Goal: Transaction & Acquisition: Purchase product/service

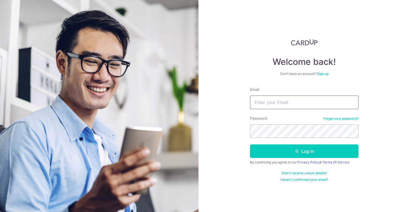
click at [297, 102] on input "Email" at bounding box center [304, 102] width 108 height 14
type input "nazry89@gmail.com"
click at [250, 144] on button "Log in" at bounding box center [304, 151] width 108 height 14
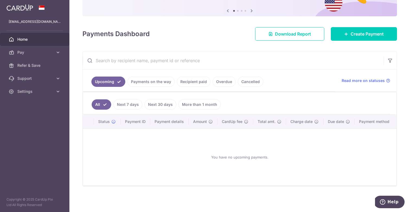
scroll to position [52, 0]
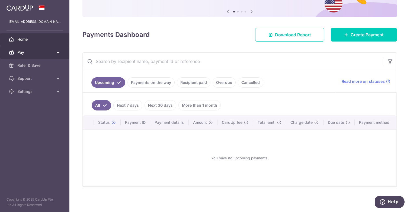
click at [17, 49] on link "Pay" at bounding box center [34, 52] width 69 height 13
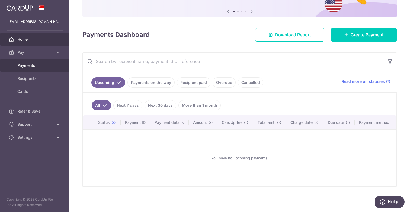
click at [22, 61] on link "Payments" at bounding box center [34, 65] width 69 height 13
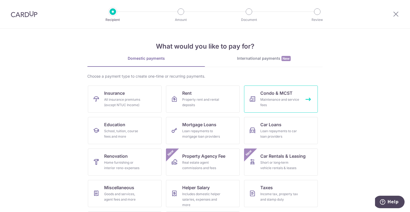
click at [293, 101] on div "Maintenance and service fees" at bounding box center [279, 102] width 39 height 11
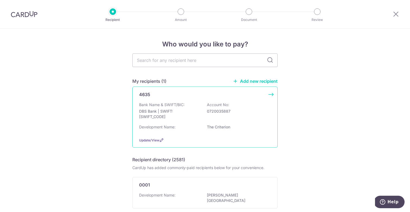
click at [256, 113] on p "0720035887" at bounding box center [237, 110] width 61 height 5
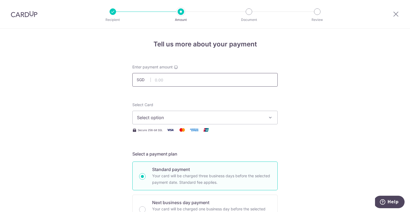
click at [218, 82] on input "text" at bounding box center [204, 80] width 145 height 14
type input "981.00"
click at [188, 118] on span "Select option" at bounding box center [200, 117] width 126 height 7
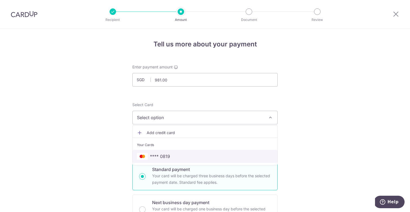
click at [175, 158] on span "**** 0819" at bounding box center [205, 156] width 136 height 7
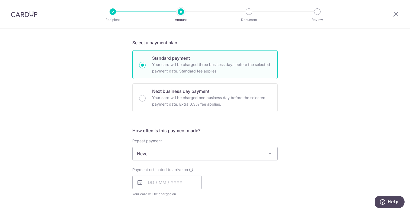
scroll to position [109, 0]
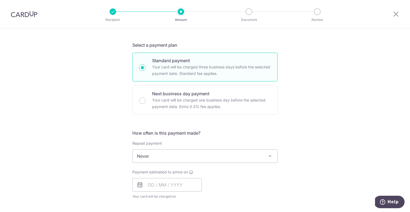
click at [176, 159] on span "Never" at bounding box center [204, 155] width 145 height 13
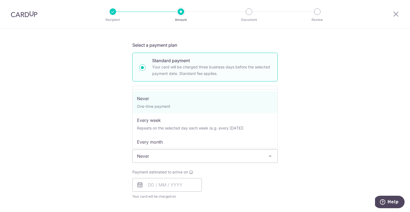
click at [102, 157] on div "Tell us more about your payment Enter payment amount SGD 981.00 981.00 Select C…" at bounding box center [205, 165] width 410 height 490
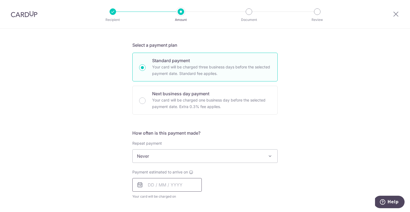
click at [162, 182] on input "text" at bounding box center [166, 185] width 69 height 14
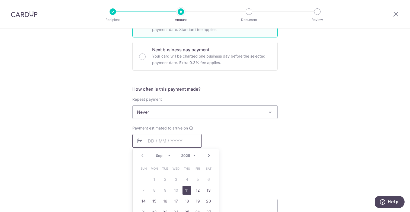
scroll to position [151, 0]
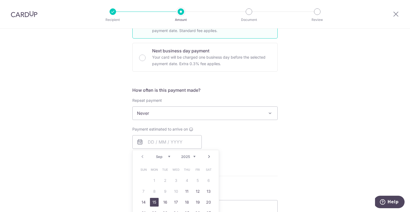
click at [156, 203] on link "15" at bounding box center [154, 202] width 9 height 9
type input "[DATE]"
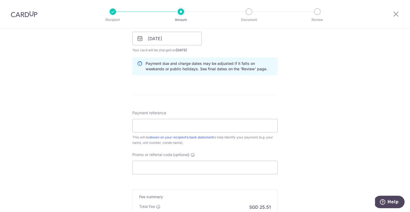
scroll to position [254, 0]
click at [167, 124] on input "Payment reference" at bounding box center [204, 126] width 145 height 14
type input "BLK 3 10-06 THE CRITERION"
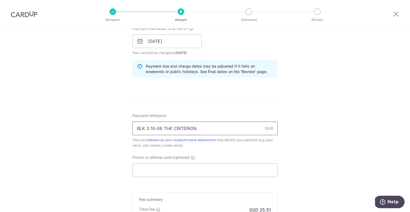
scroll to position [329, 0]
